Goal: Information Seeking & Learning: Learn about a topic

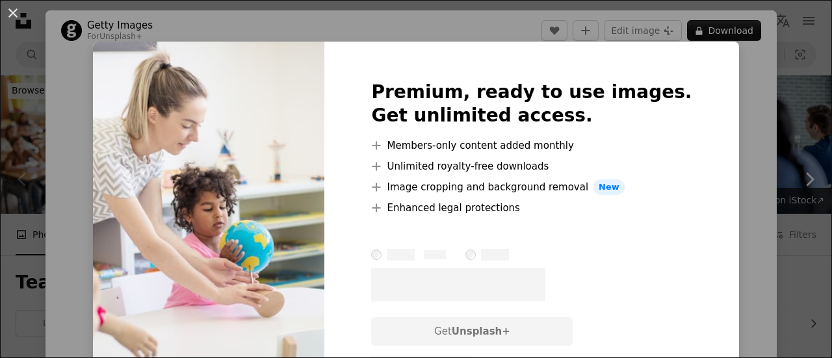
scroll to position [244, 0]
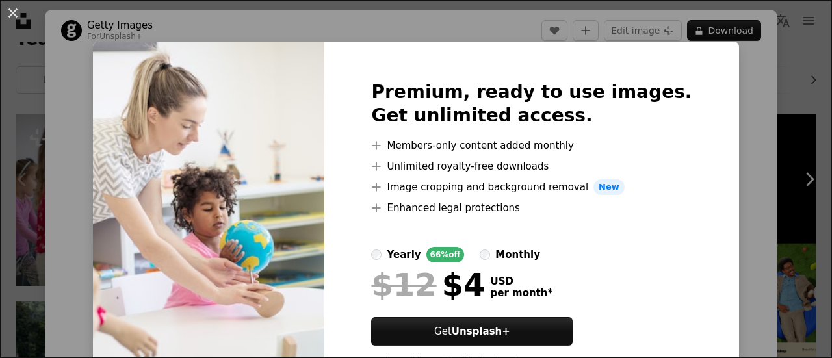
click at [90, 188] on div "An X shape Premium, ready to use images. Get unlimited access. A plus sign Memb…" at bounding box center [416, 179] width 832 height 358
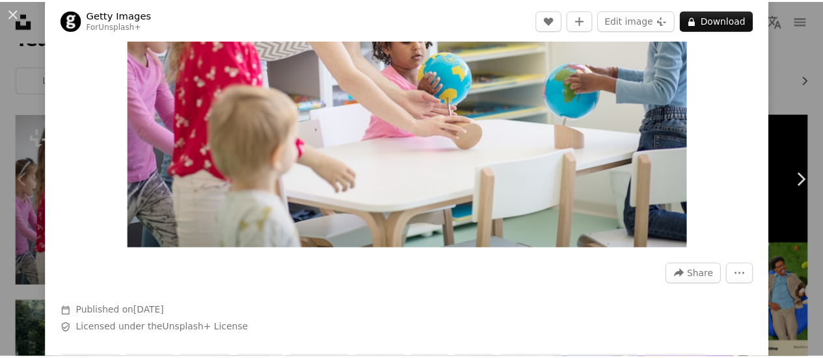
scroll to position [189, 0]
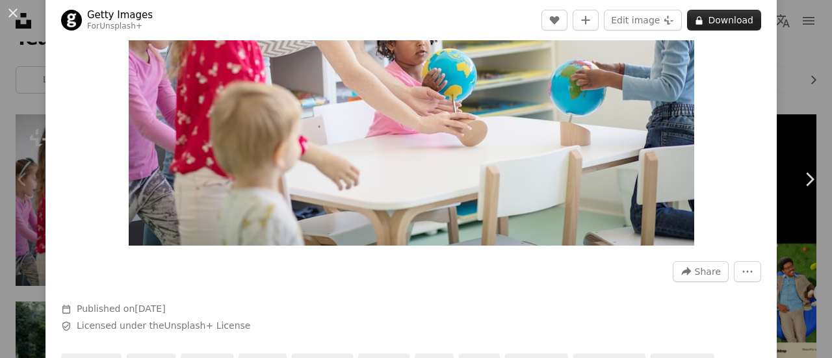
click at [736, 21] on button "A lock Download" at bounding box center [724, 20] width 74 height 21
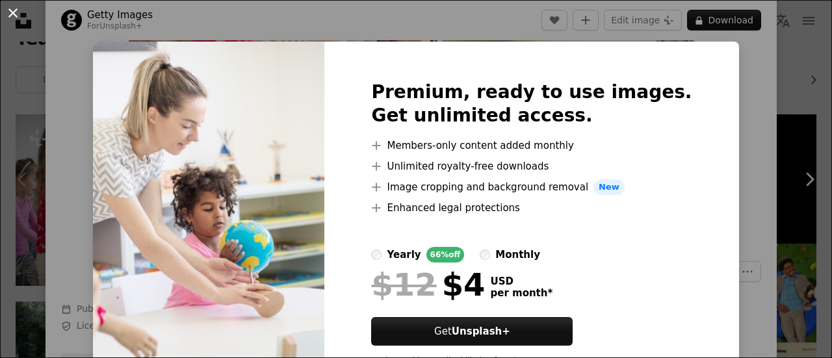
click at [16, 17] on button "An X shape" at bounding box center [13, 13] width 16 height 16
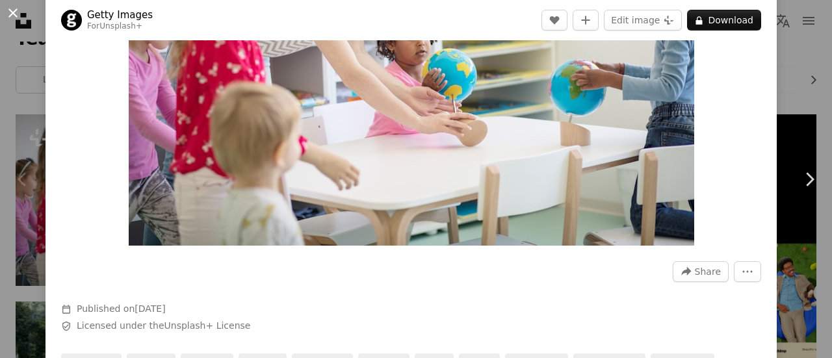
click at [7, 14] on button "An X shape" at bounding box center [13, 13] width 16 height 16
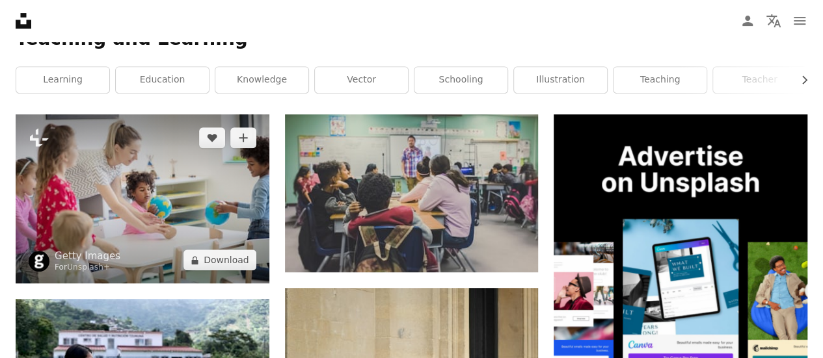
click at [45, 216] on img at bounding box center [143, 198] width 254 height 169
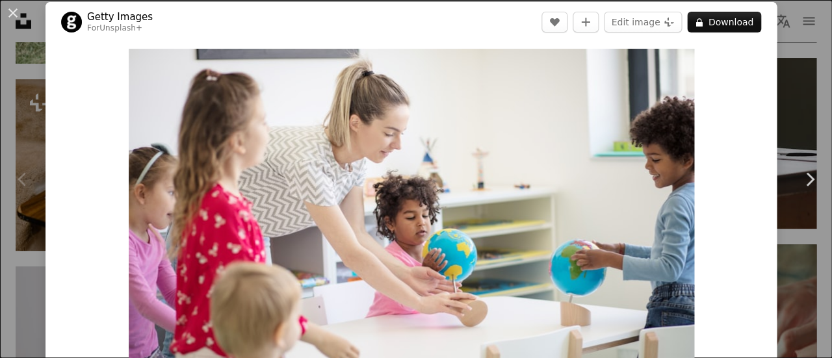
scroll to position [9, 0]
click at [787, 178] on link "Chevron right" at bounding box center [810, 179] width 46 height 125
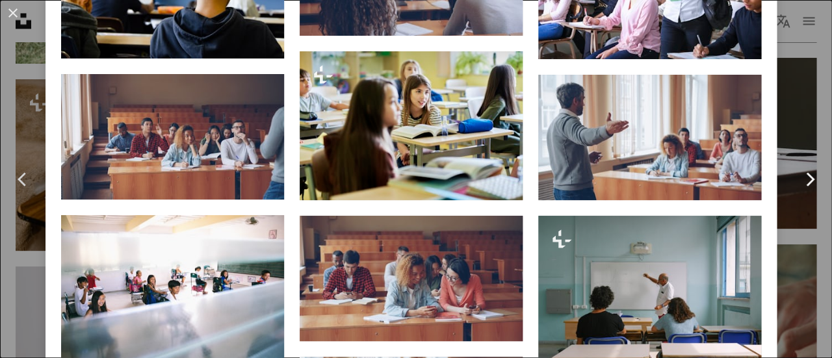
scroll to position [974, 0]
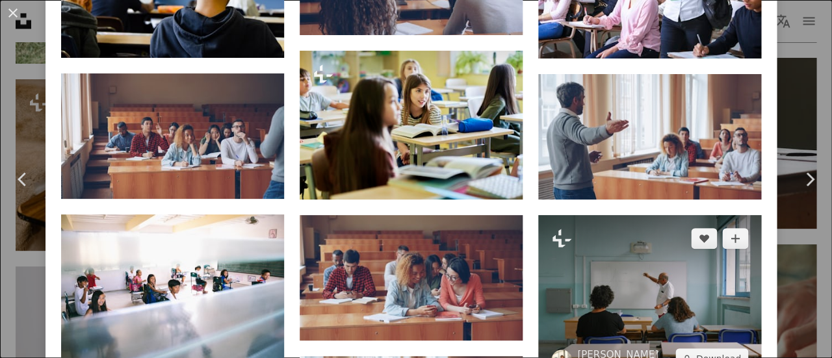
click at [723, 241] on img at bounding box center [649, 298] width 223 height 167
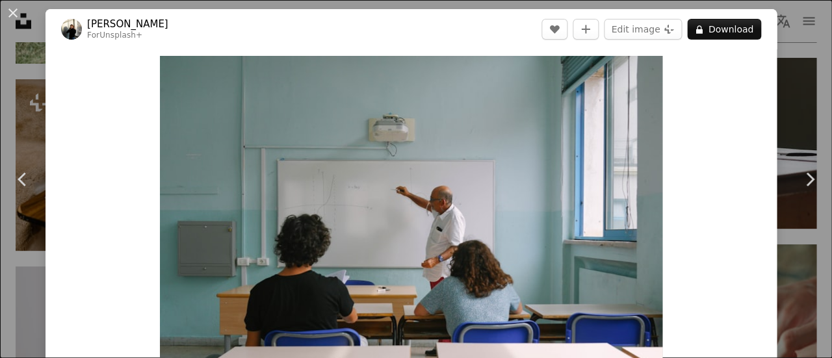
scroll to position [5, 0]
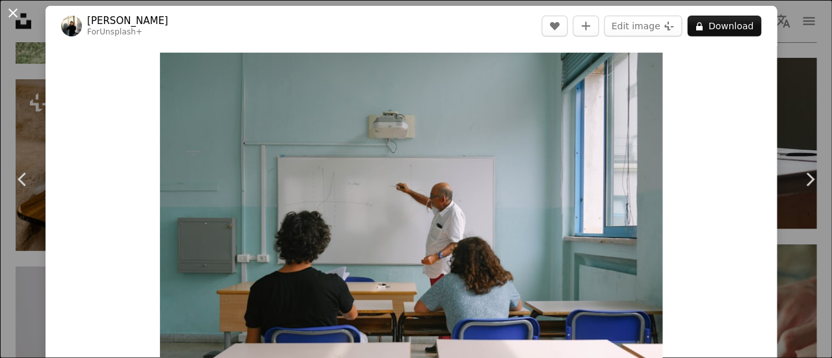
click at [16, 10] on button "An X shape" at bounding box center [13, 13] width 16 height 16
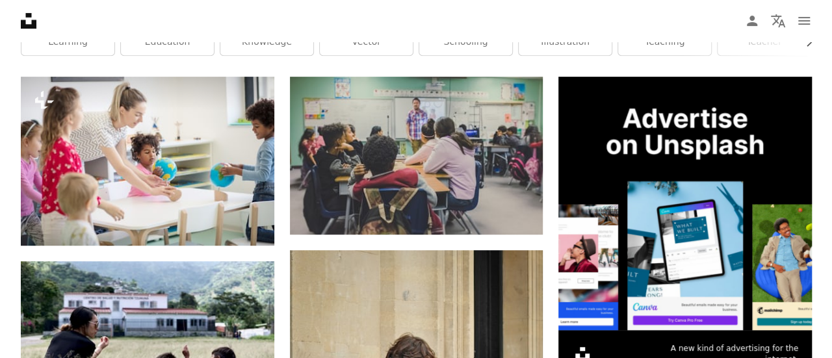
scroll to position [244, 0]
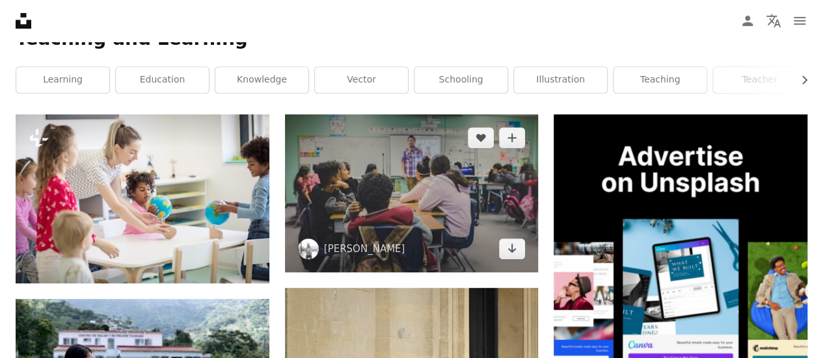
click at [455, 212] on img at bounding box center [412, 193] width 254 height 158
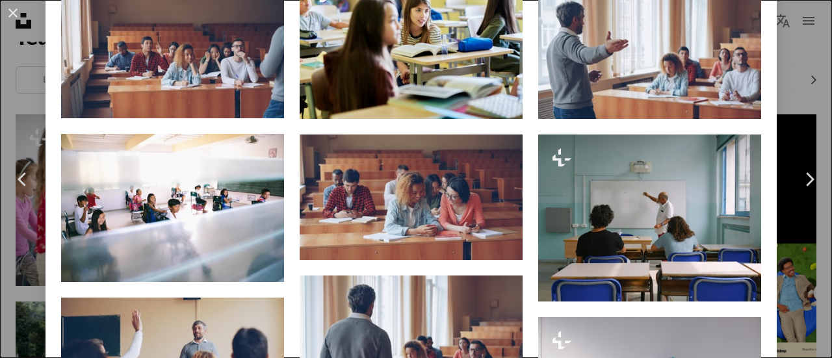
scroll to position [1070, 0]
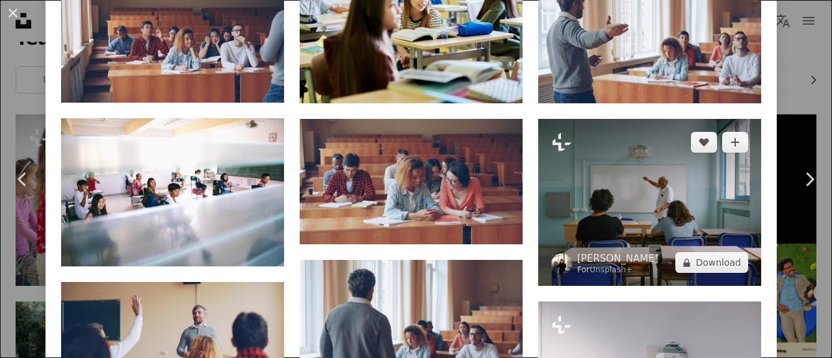
click at [713, 219] on img at bounding box center [649, 202] width 223 height 167
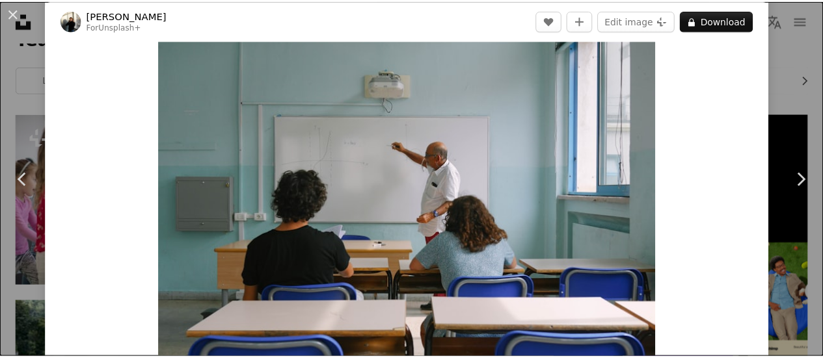
scroll to position [47, 0]
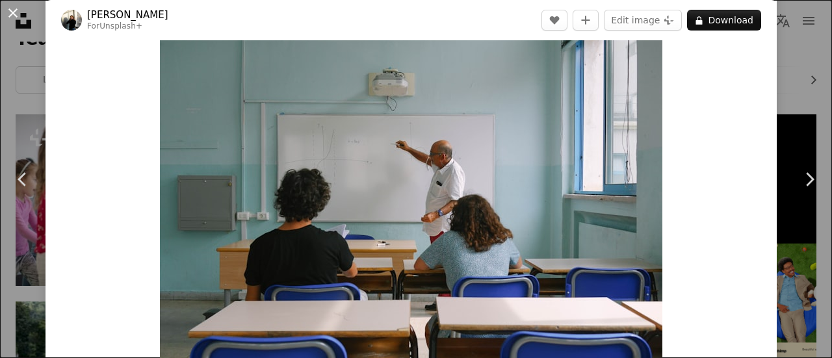
click at [11, 20] on button "An X shape" at bounding box center [13, 13] width 16 height 16
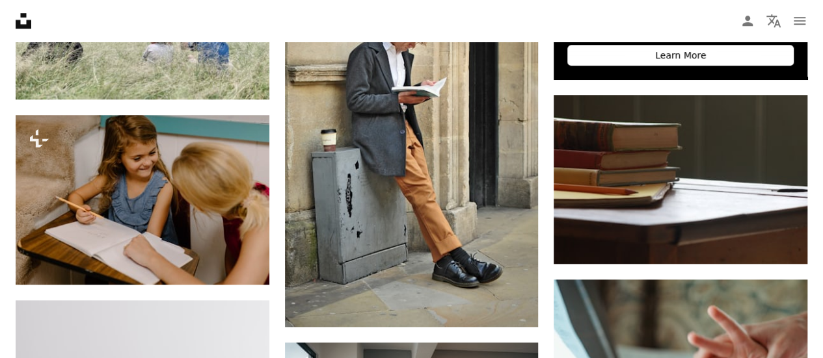
scroll to position [616, 0]
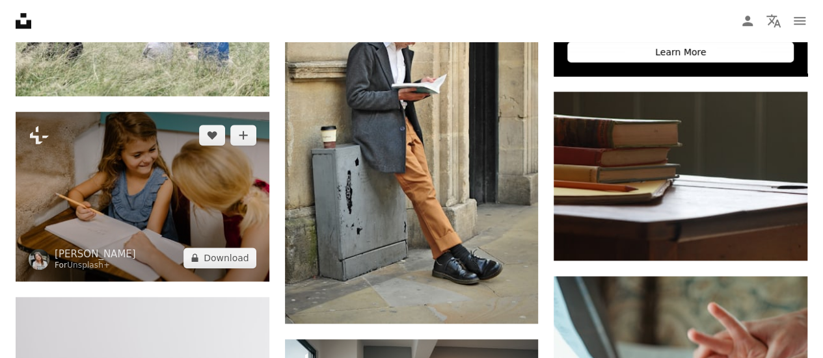
click at [72, 187] on img at bounding box center [143, 196] width 254 height 169
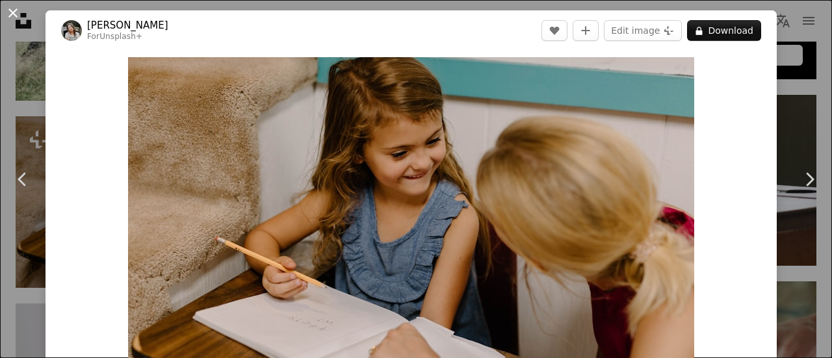
click at [7, 21] on button "An X shape" at bounding box center [13, 13] width 16 height 16
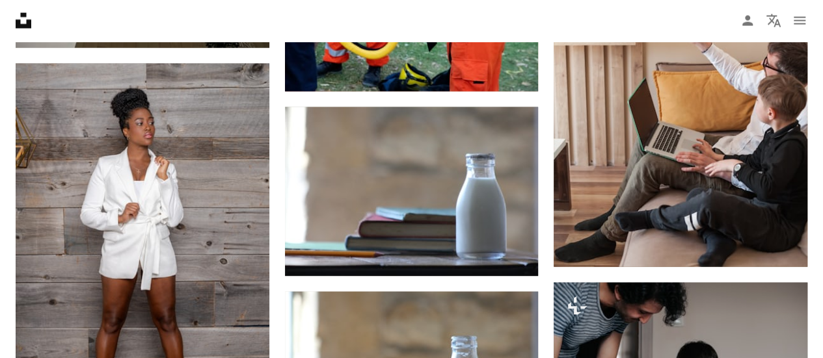
scroll to position [1406, 0]
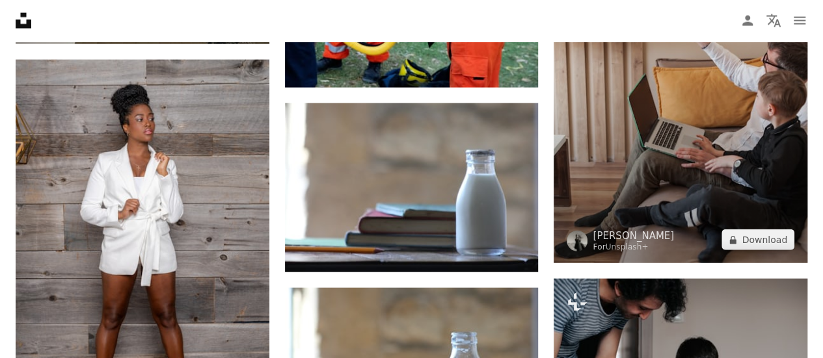
click at [715, 172] on img at bounding box center [680, 72] width 254 height 382
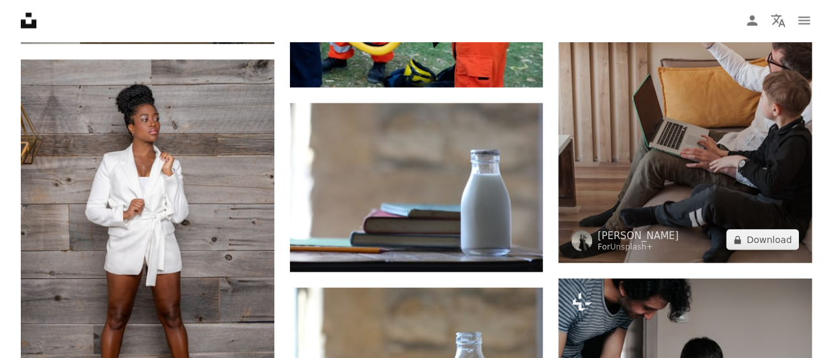
scroll to position [1406, 0]
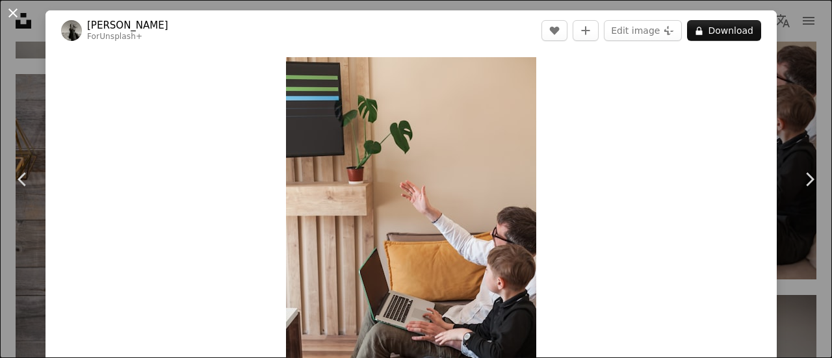
click at [7, 18] on button "An X shape" at bounding box center [13, 13] width 16 height 16
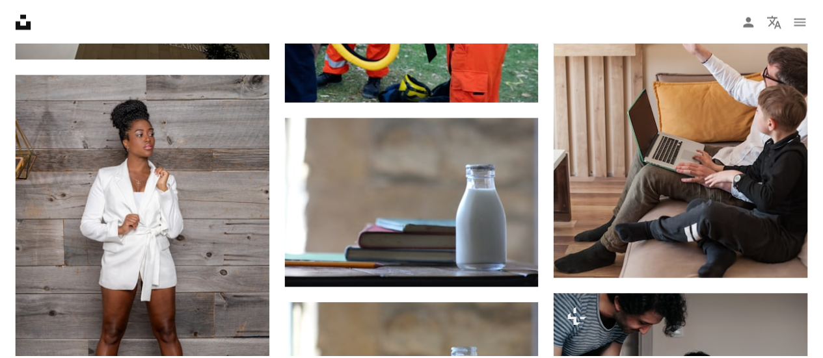
scroll to position [1406, 0]
